Goal: Transaction & Acquisition: Register for event/course

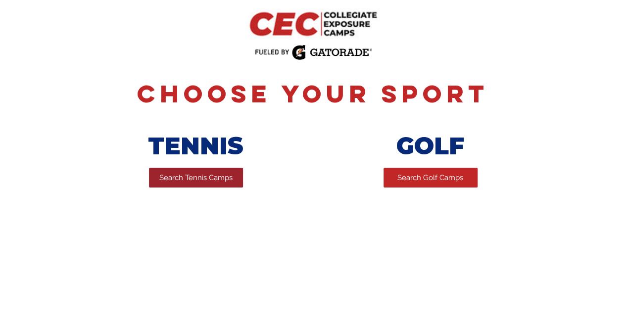
click at [194, 183] on span "Search Tennis Camps" at bounding box center [195, 178] width 73 height 10
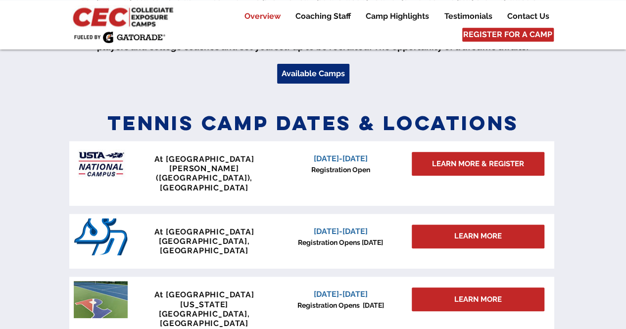
scroll to position [406, 0]
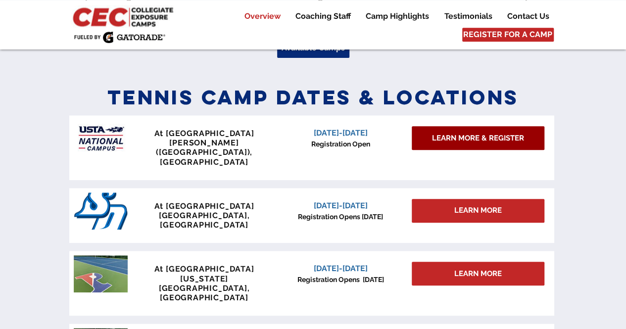
click at [466, 140] on span "LEARN MORE & REGISTER" at bounding box center [478, 138] width 92 height 10
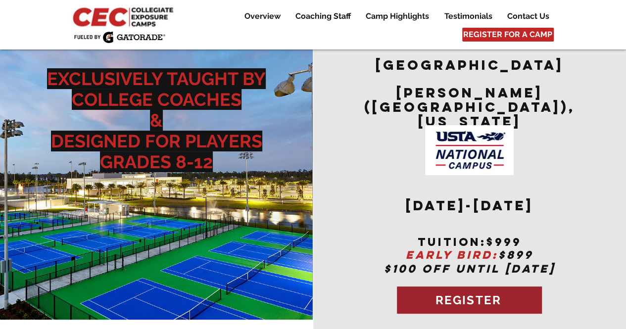
click at [470, 293] on span "REGISTER" at bounding box center [469, 300] width 66 height 14
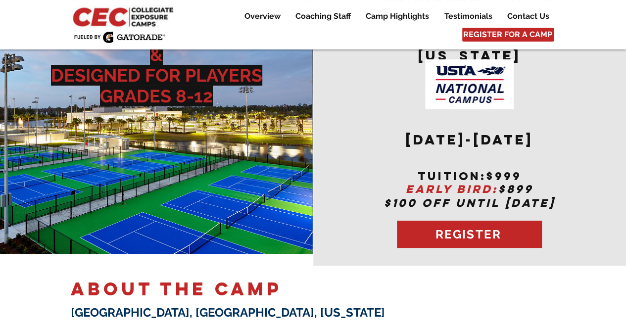
scroll to position [71, 0]
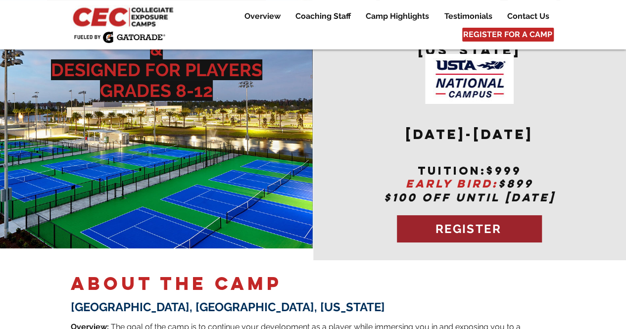
click at [481, 222] on span "REGISTER" at bounding box center [469, 229] width 66 height 14
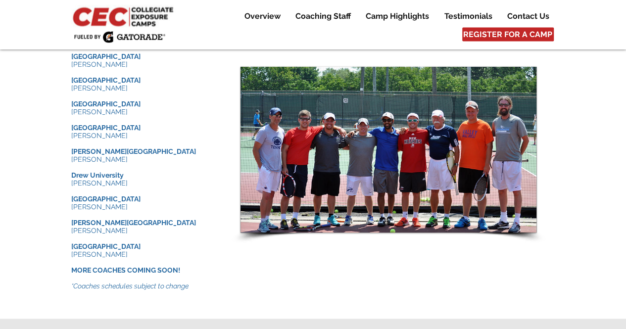
scroll to position [1084, 0]
